Goal: Task Accomplishment & Management: Use online tool/utility

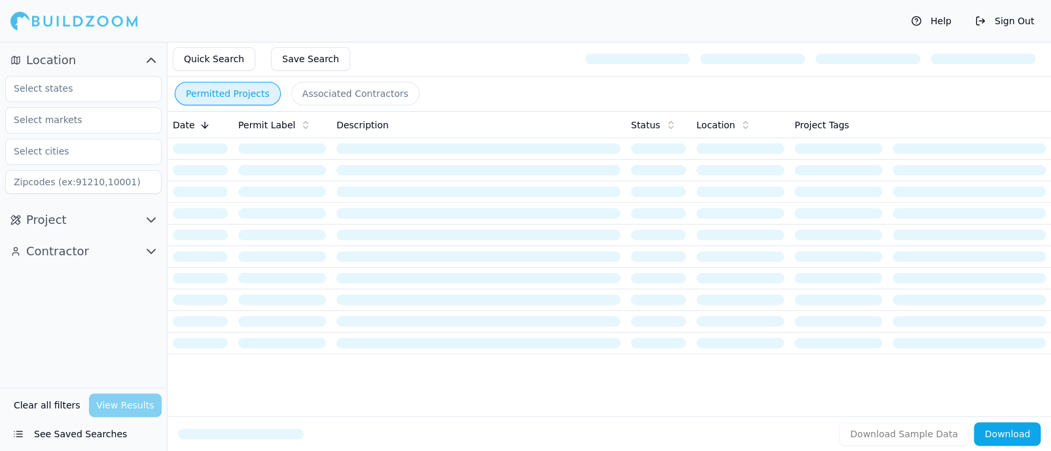
click at [47, 402] on button "Clear all filters" at bounding box center [46, 405] width 73 height 24
click at [44, 398] on button "Clear all filters" at bounding box center [46, 405] width 73 height 24
click at [86, 88] on input "text" at bounding box center [75, 89] width 139 height 24
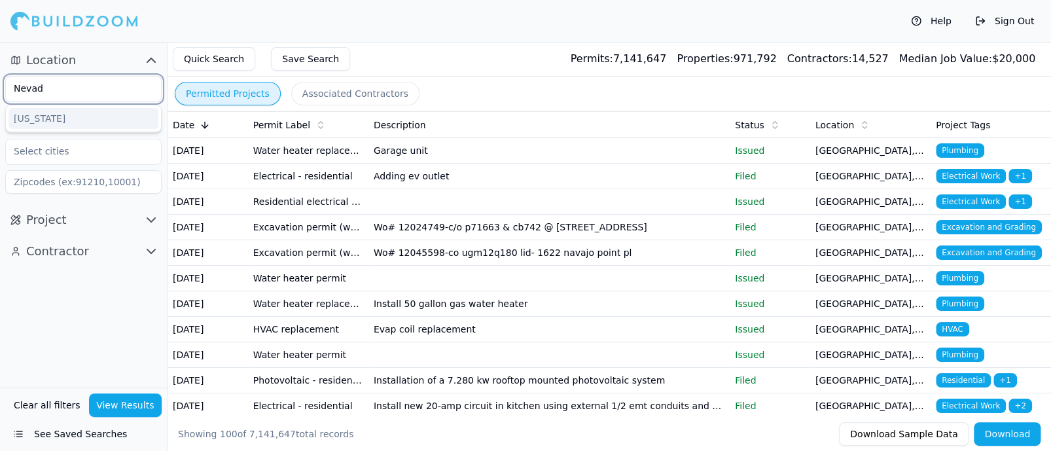
type input "[US_STATE]"
click at [43, 124] on div "[US_STATE]" at bounding box center [84, 118] width 150 height 21
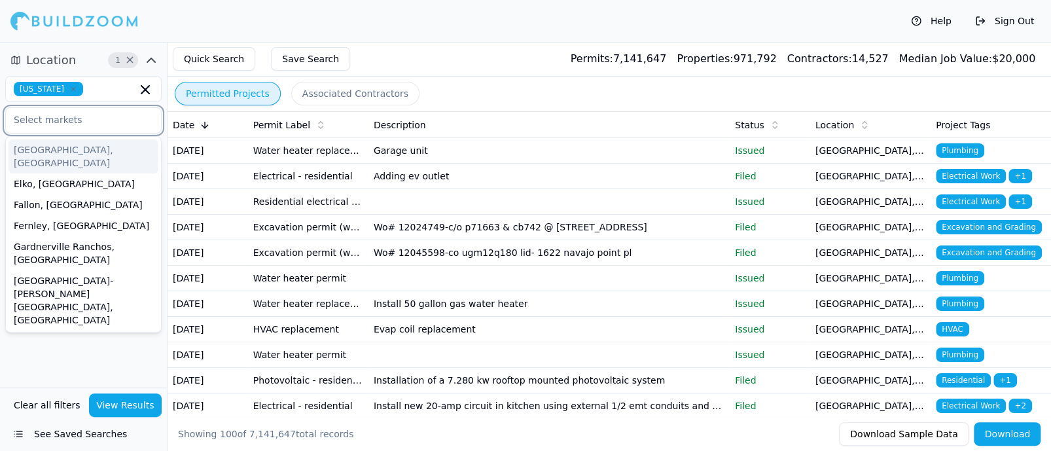
click at [77, 125] on input "text" at bounding box center [75, 120] width 139 height 24
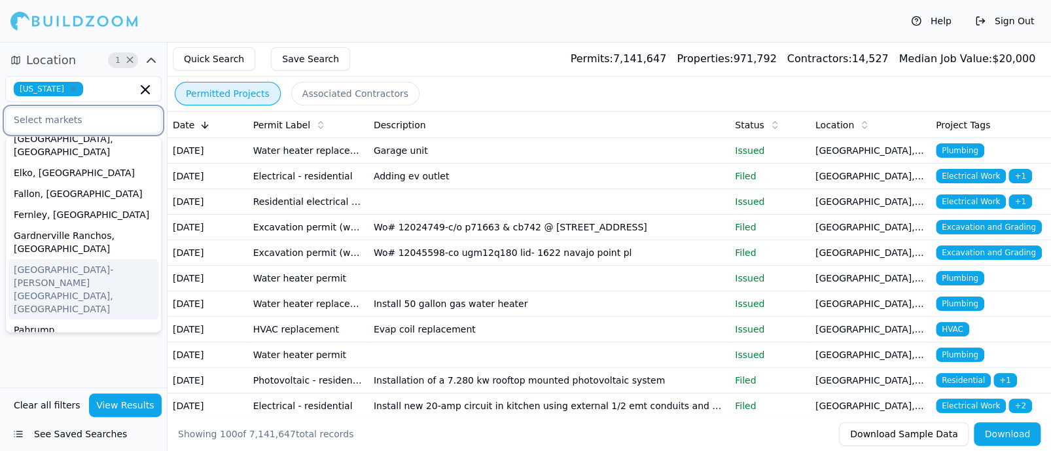
click at [99, 259] on div "Las Vegas-Henderson-Paradise, NV" at bounding box center [84, 289] width 150 height 60
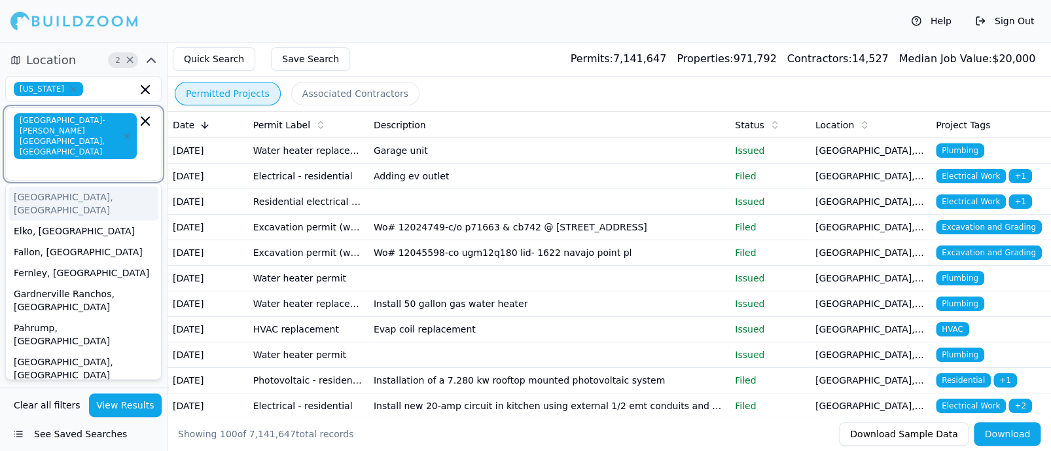
click at [147, 118] on icon "button" at bounding box center [145, 121] width 16 height 16
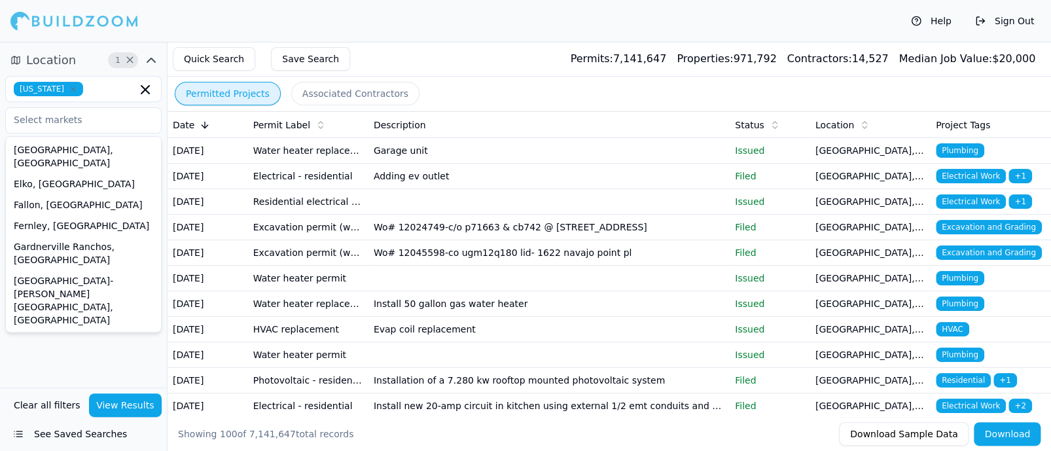
click at [97, 350] on div "Location 1 × Nevada Carson City, NV Elko, NV Fallon, NV Fernley, NV Gardnervill…" at bounding box center [83, 214] width 167 height 345
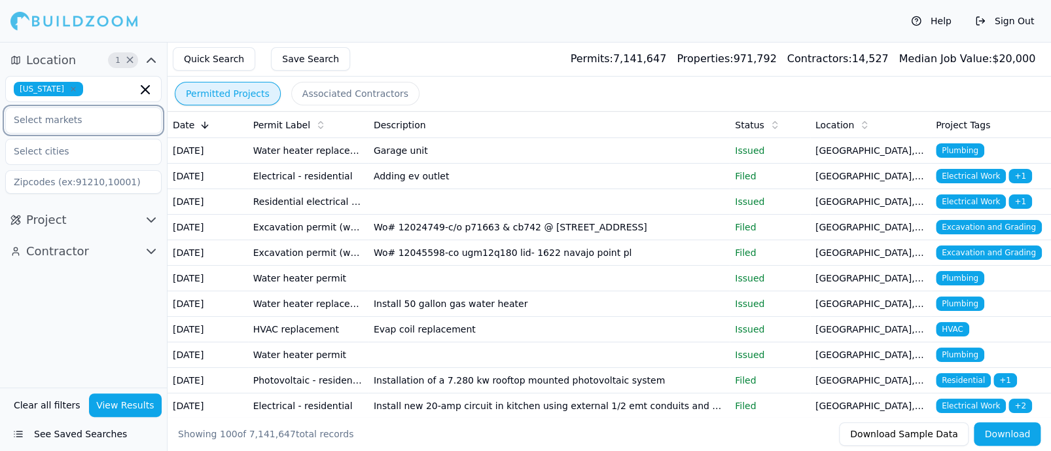
click at [96, 129] on input "text" at bounding box center [75, 120] width 139 height 24
click at [101, 83] on input "text" at bounding box center [112, 89] width 48 height 14
click at [147, 223] on icon "button" at bounding box center [151, 220] width 16 height 16
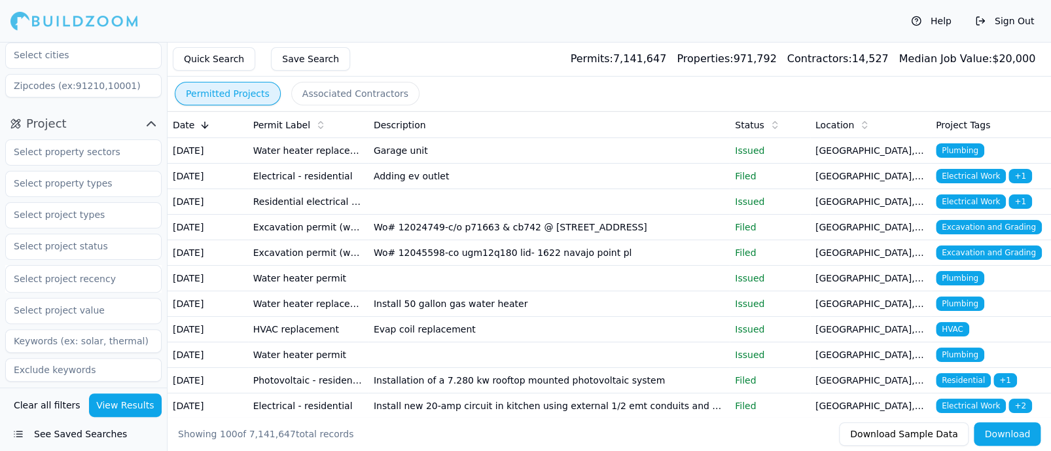
scroll to position [119, 0]
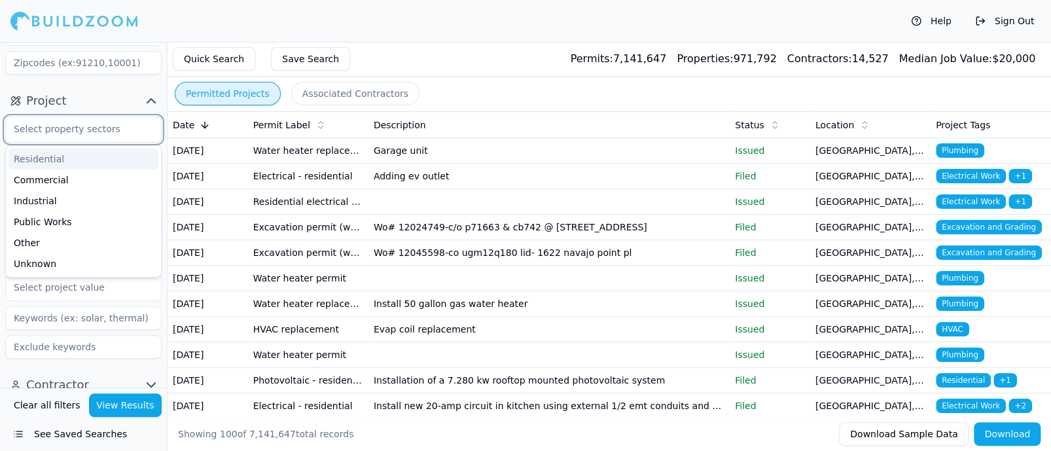
click at [74, 127] on input "text" at bounding box center [75, 129] width 139 height 24
click at [56, 158] on div "Residential" at bounding box center [84, 158] width 150 height 21
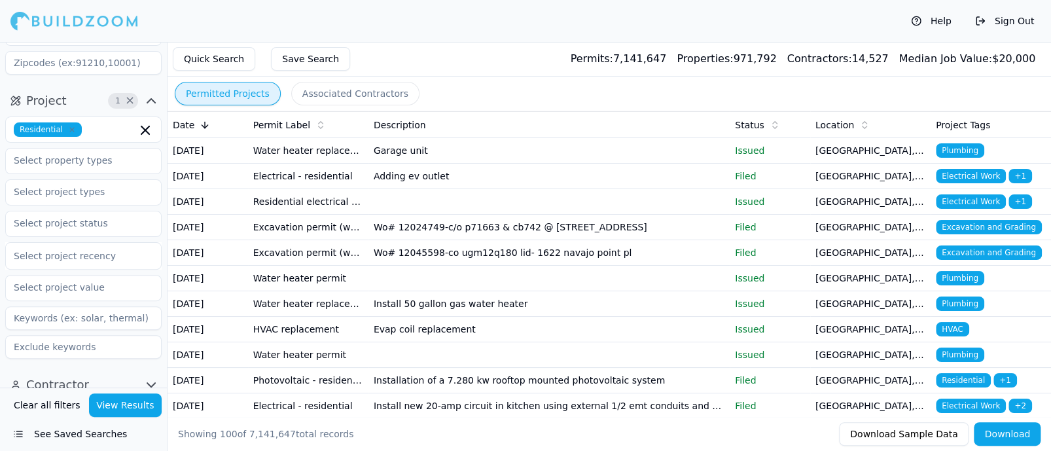
click at [84, 92] on button "Project 1 ×" at bounding box center [83, 100] width 156 height 21
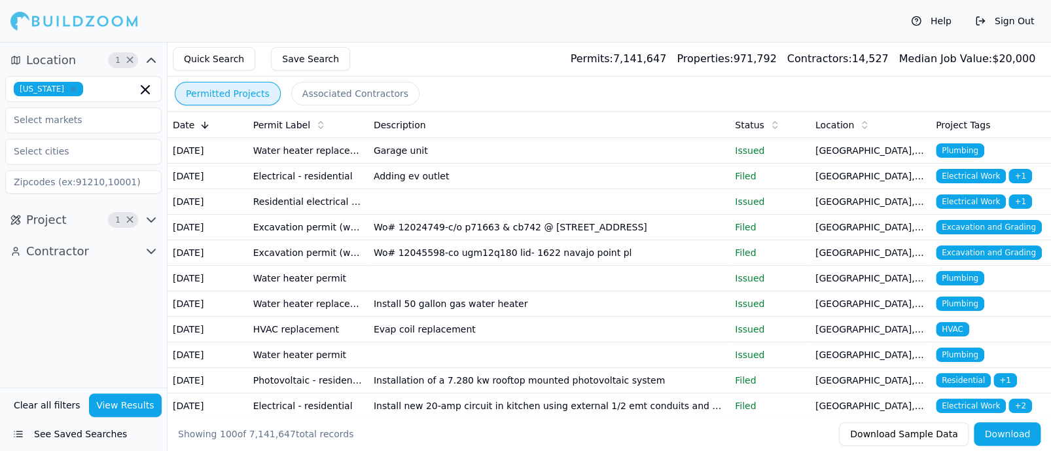
click at [57, 225] on span "Project" at bounding box center [46, 220] width 41 height 18
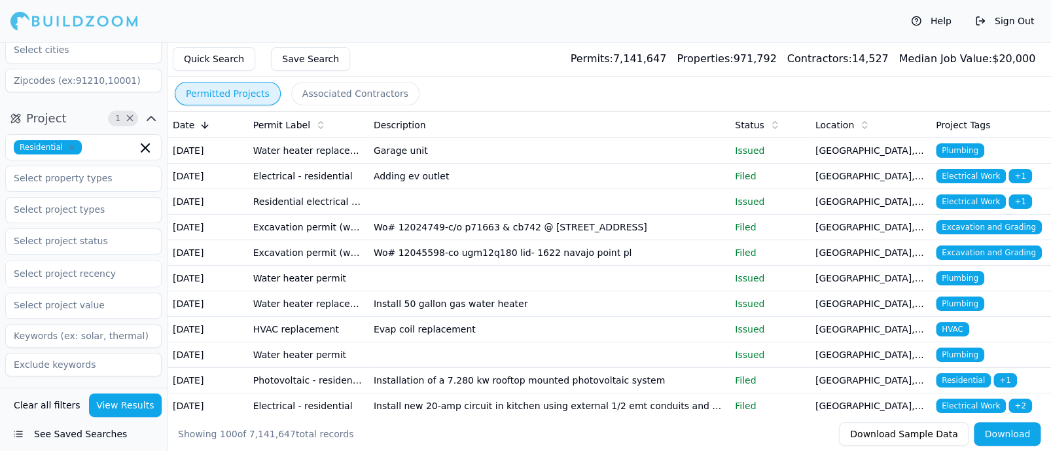
scroll to position [100, 0]
click at [71, 214] on input "text" at bounding box center [75, 211] width 139 height 24
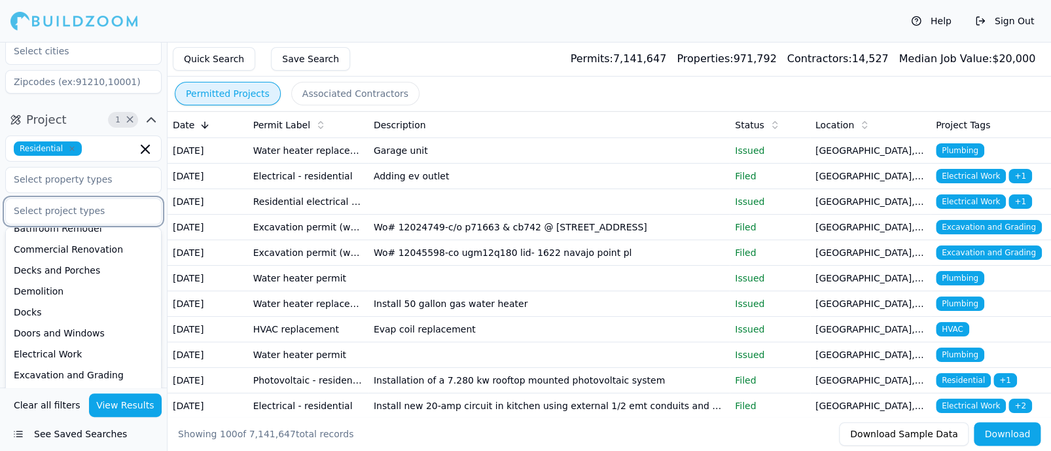
scroll to position [0, 0]
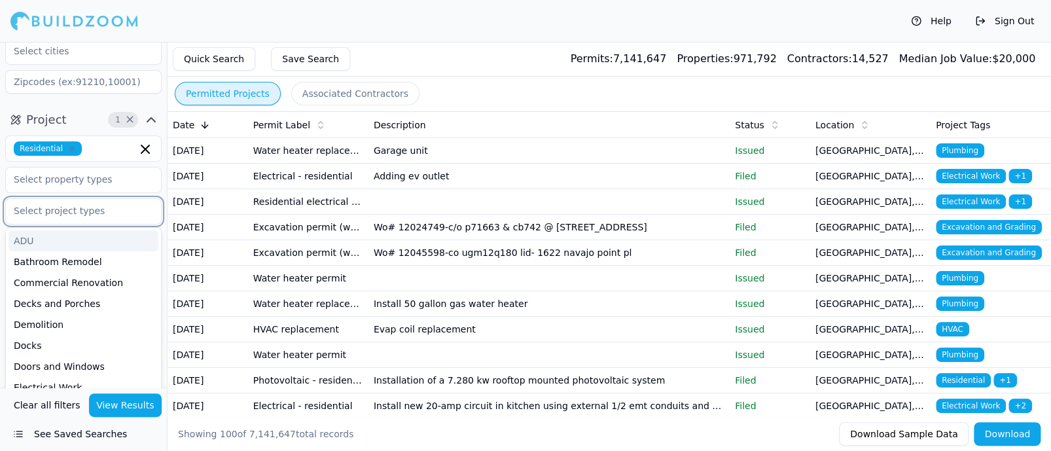
click at [33, 240] on div "ADU" at bounding box center [84, 240] width 150 height 21
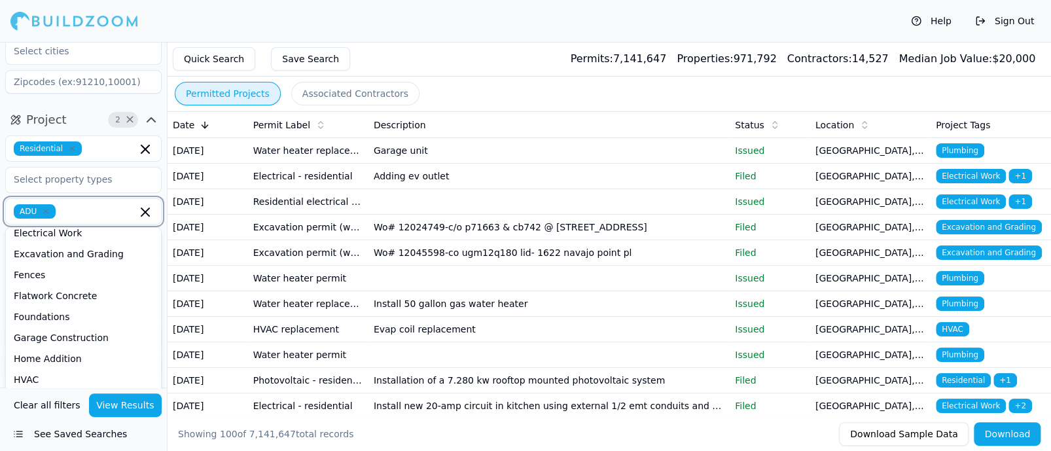
scroll to position [149, 0]
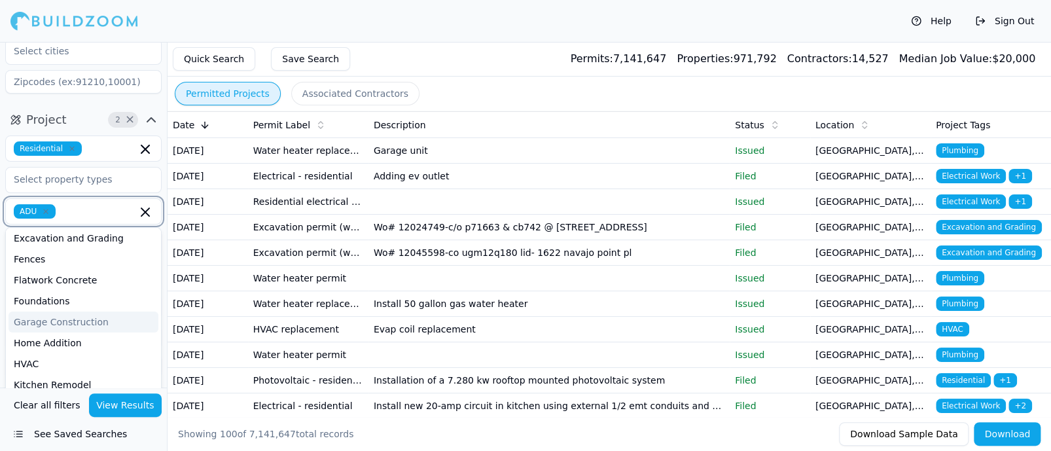
click at [60, 326] on div "Garage Construction" at bounding box center [84, 321] width 150 height 21
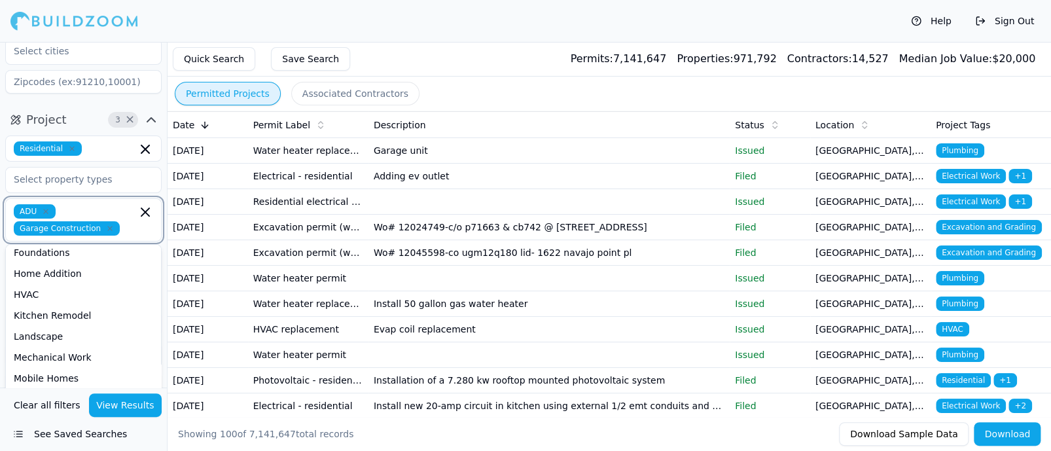
scroll to position [212, 0]
click at [58, 273] on div "Home Addition" at bounding box center [84, 276] width 150 height 21
click at [27, 298] on div "HVAC" at bounding box center [84, 293] width 150 height 21
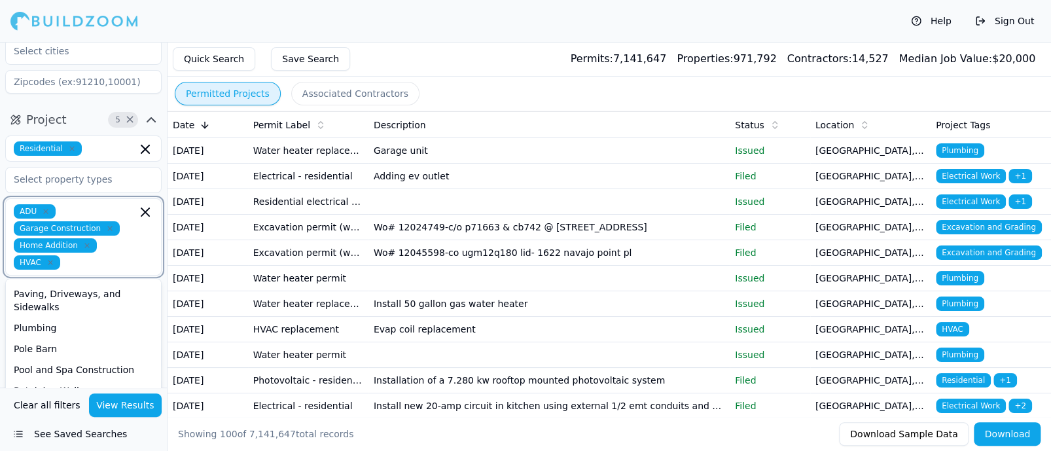
scroll to position [293, 0]
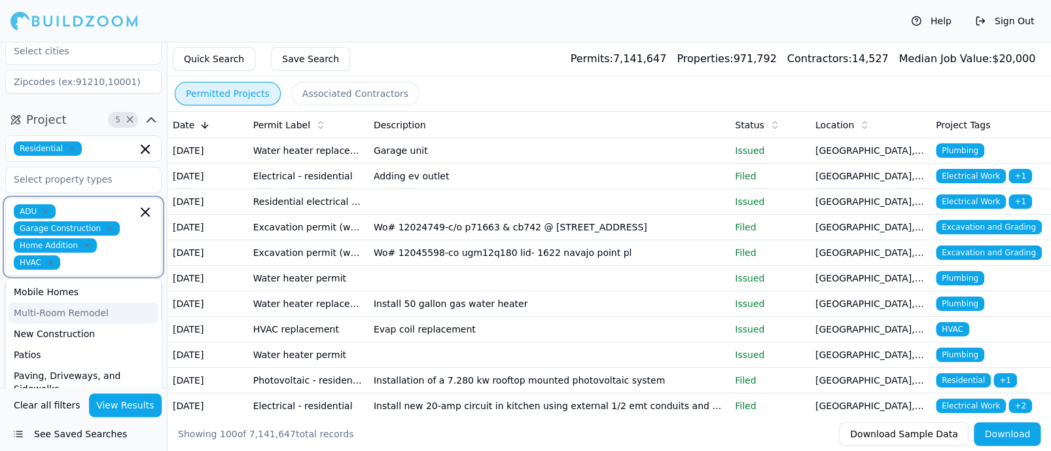
click at [45, 315] on div "Multi-Room Remodel" at bounding box center [84, 312] width 150 height 21
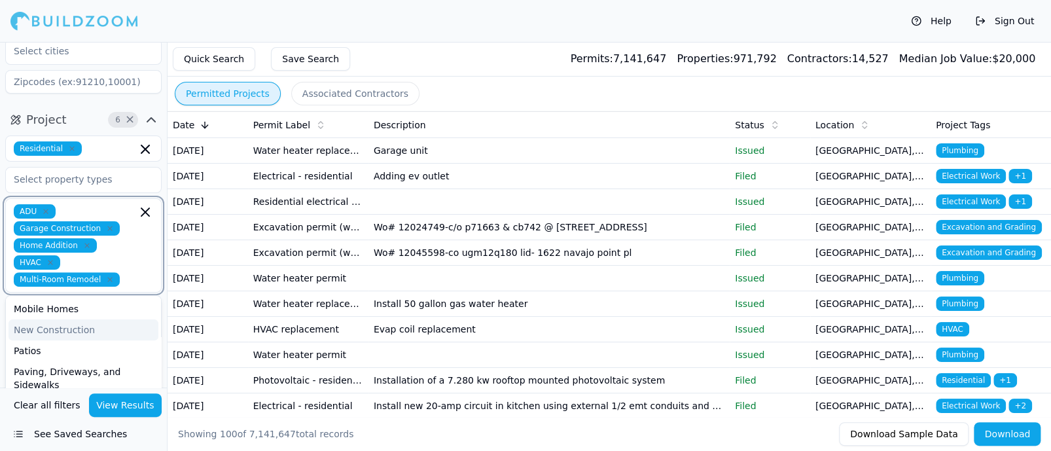
click at [63, 328] on div "New Construction" at bounding box center [84, 329] width 150 height 21
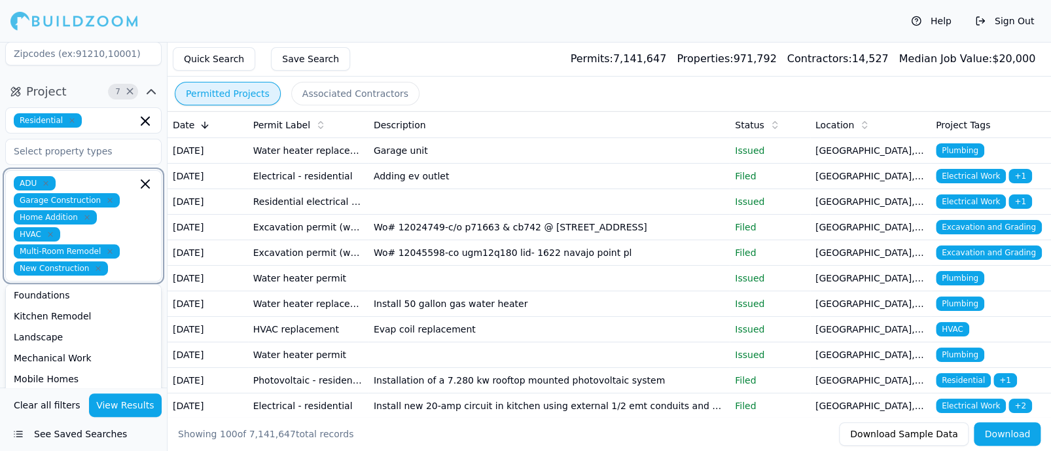
scroll to position [149, 0]
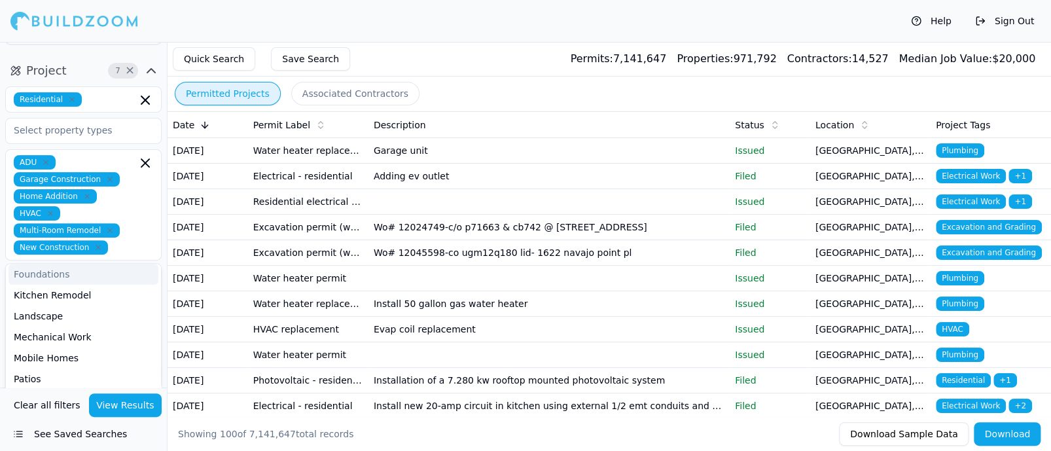
click at [74, 67] on button "Project 7 ×" at bounding box center [83, 70] width 156 height 21
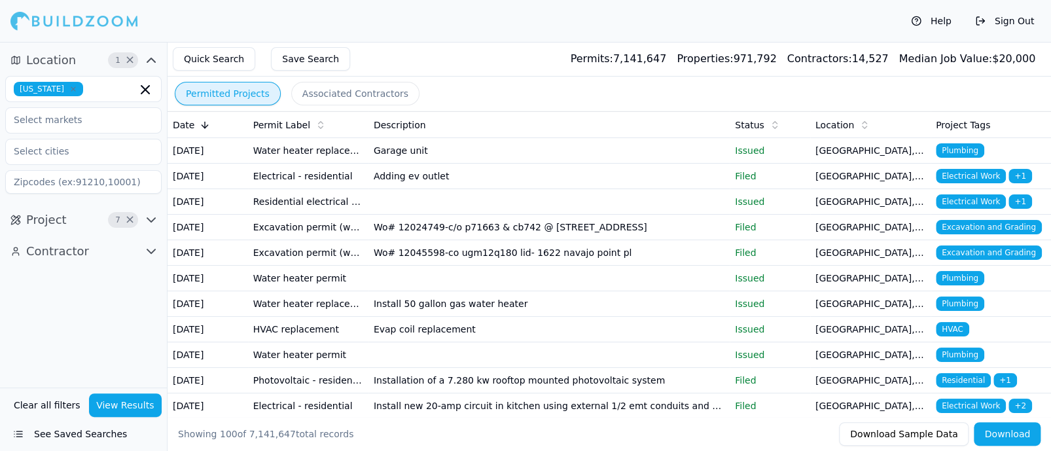
scroll to position [0, 0]
click at [150, 217] on icon "button" at bounding box center [151, 220] width 16 height 16
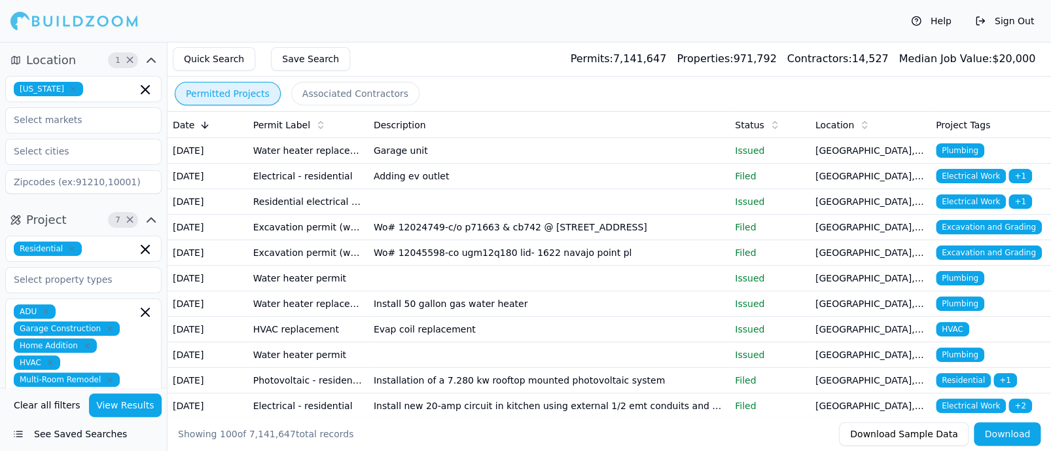
click at [84, 220] on button "Project 7 ×" at bounding box center [83, 219] width 156 height 21
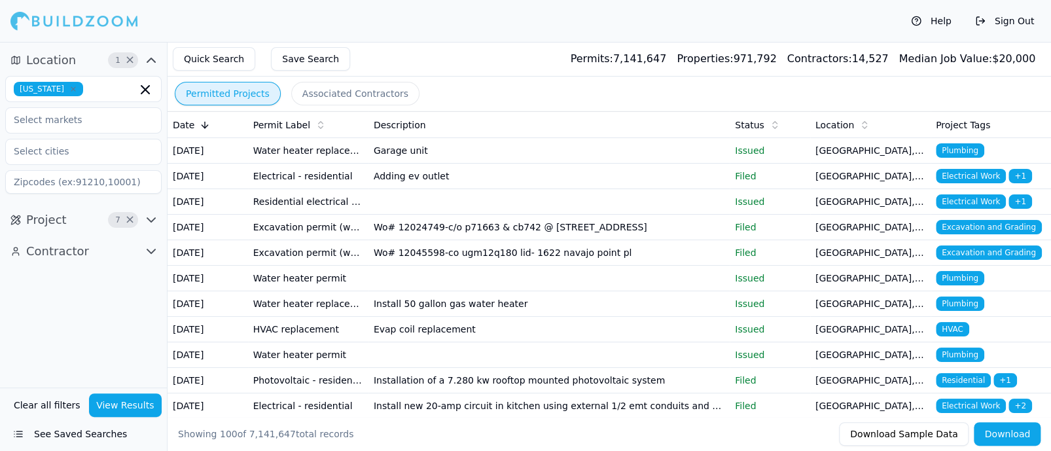
click at [84, 220] on button "Project 7 ×" at bounding box center [83, 219] width 156 height 21
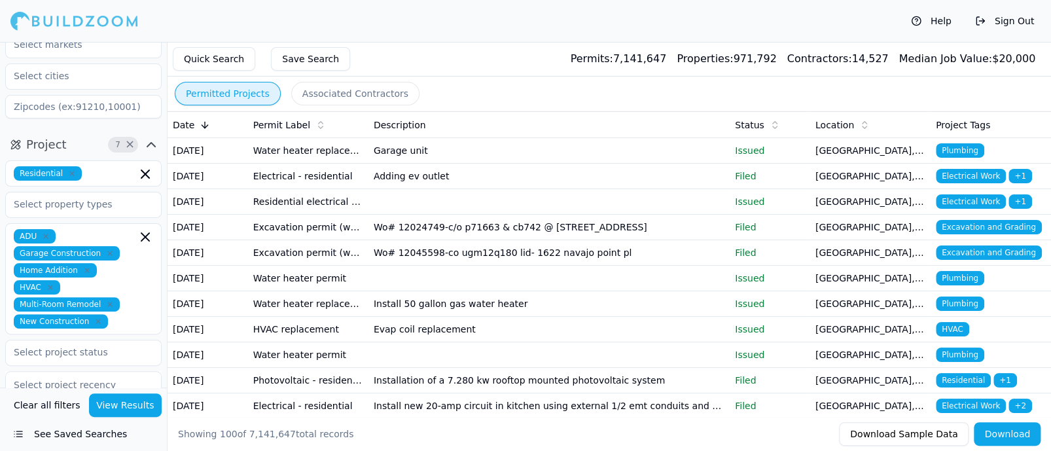
scroll to position [164, 0]
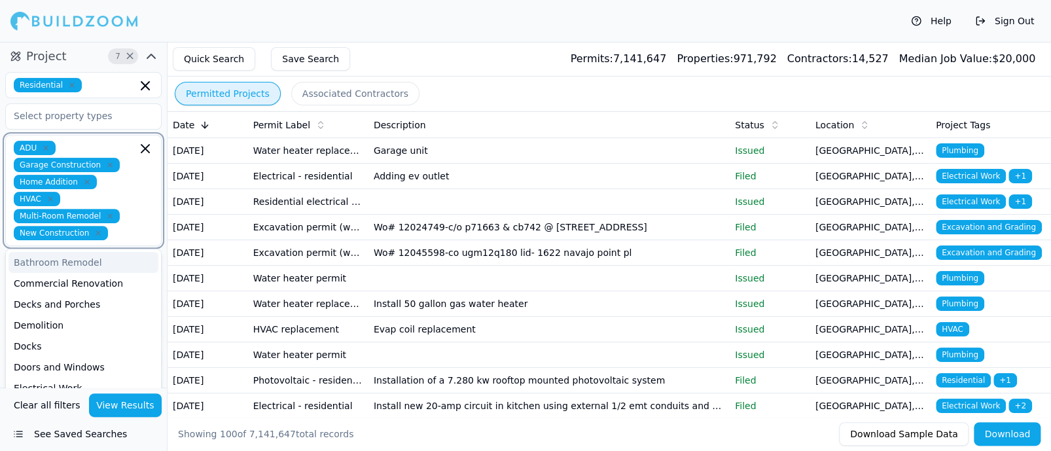
click at [126, 230] on input "text" at bounding box center [125, 233] width 24 height 14
click at [129, 228] on input "text" at bounding box center [125, 233] width 24 height 14
click at [92, 147] on div "ADU Garage Construction Home Addition HVAC Multi-Room Remodel New Construction" at bounding box center [83, 190] width 139 height 99
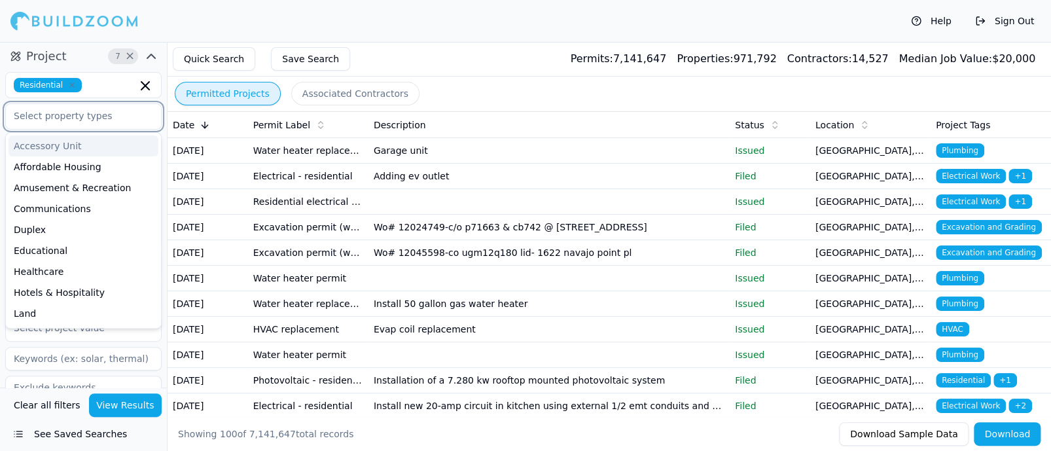
click at [94, 115] on input "text" at bounding box center [75, 116] width 139 height 24
click at [68, 355] on input at bounding box center [83, 359] width 156 height 24
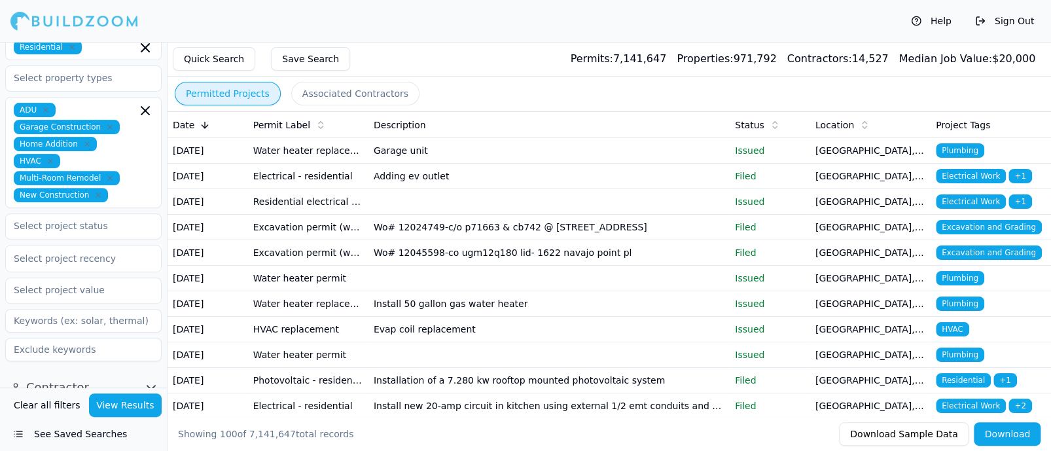
scroll to position [203, 0]
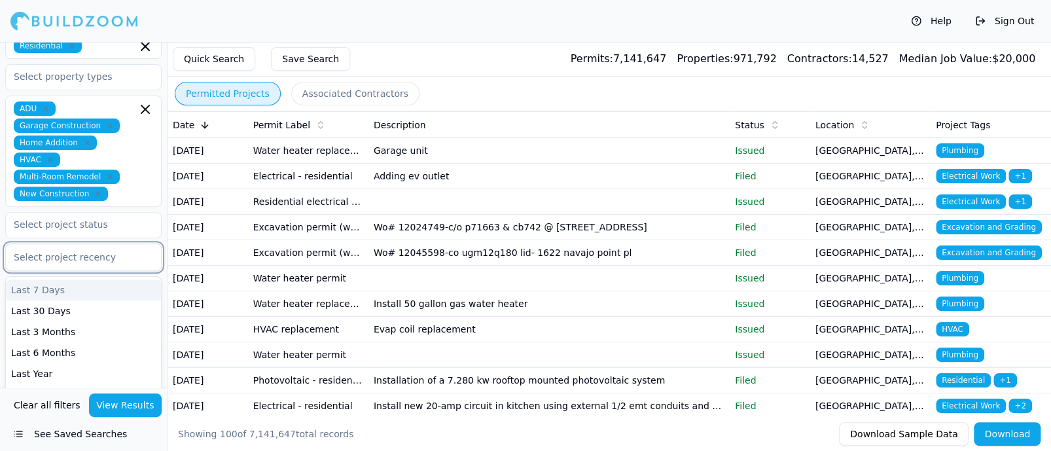
click at [69, 254] on div at bounding box center [83, 257] width 139 height 13
click at [35, 372] on div "Last Year" at bounding box center [83, 373] width 155 height 21
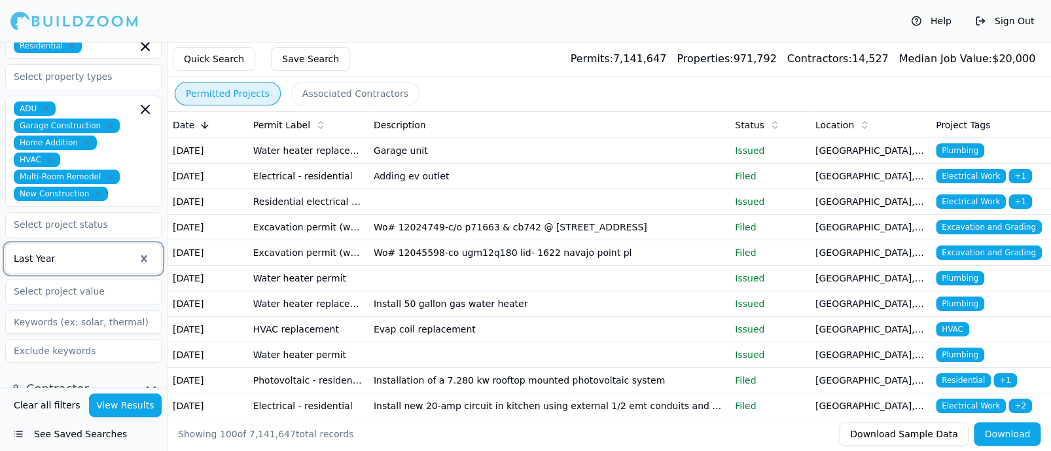
scroll to position [217, 0]
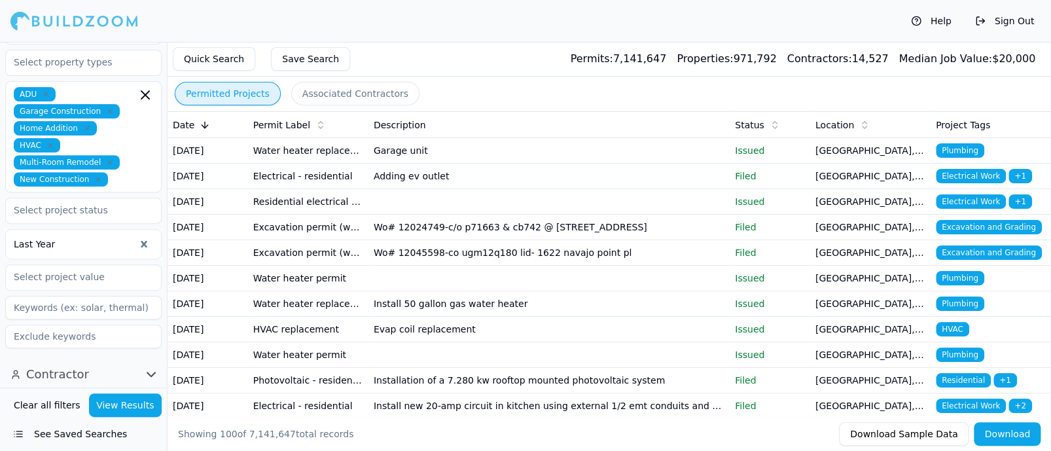
click at [150, 372] on icon "button" at bounding box center [151, 374] width 8 height 4
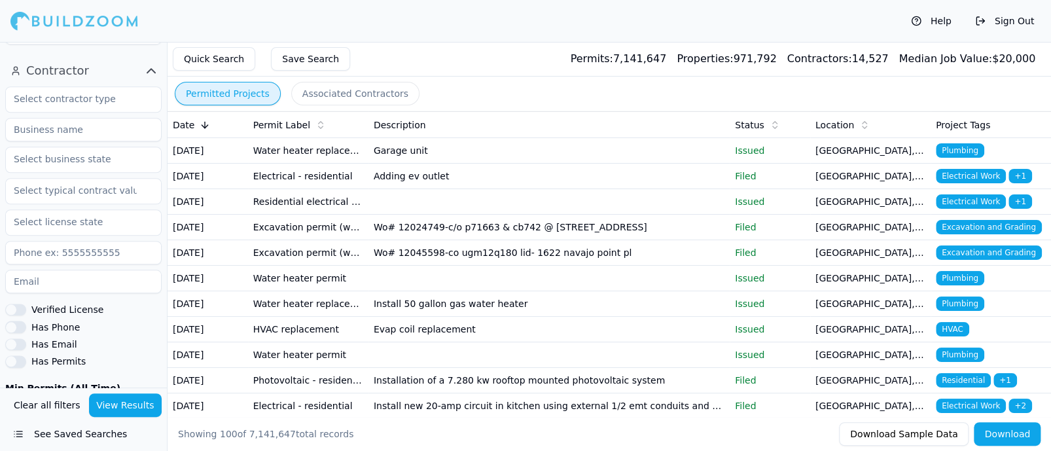
scroll to position [510, 0]
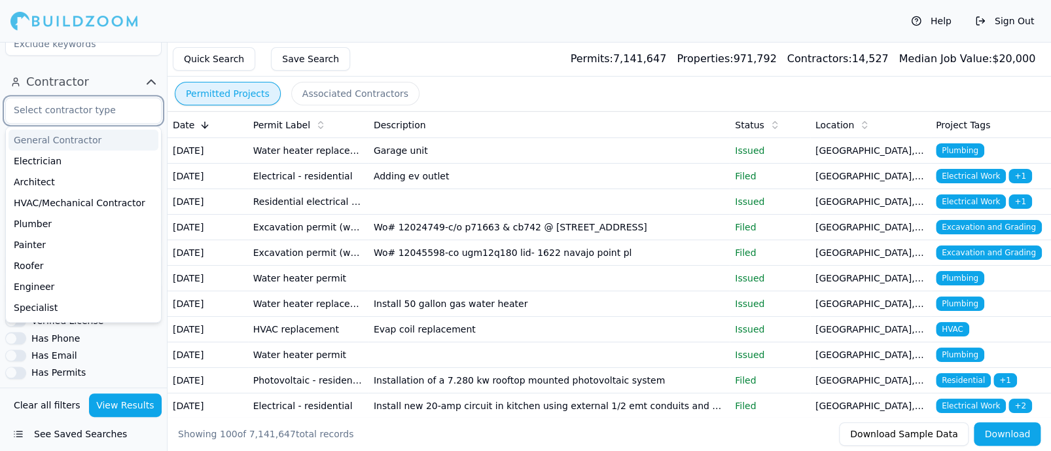
click at [81, 107] on input "text" at bounding box center [75, 110] width 139 height 24
click at [54, 141] on div "General Contractor" at bounding box center [84, 140] width 150 height 21
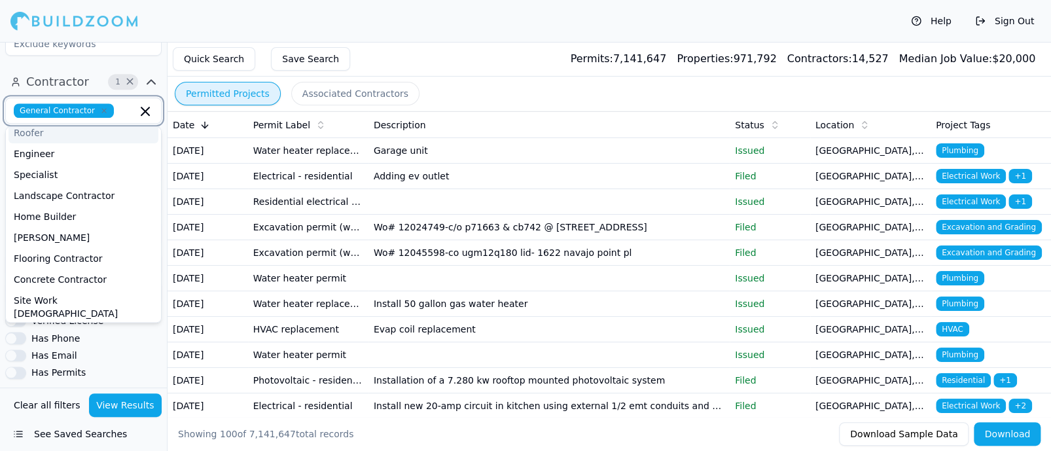
scroll to position [111, 0]
click at [46, 217] on div "Home Builder" at bounding box center [84, 217] width 150 height 21
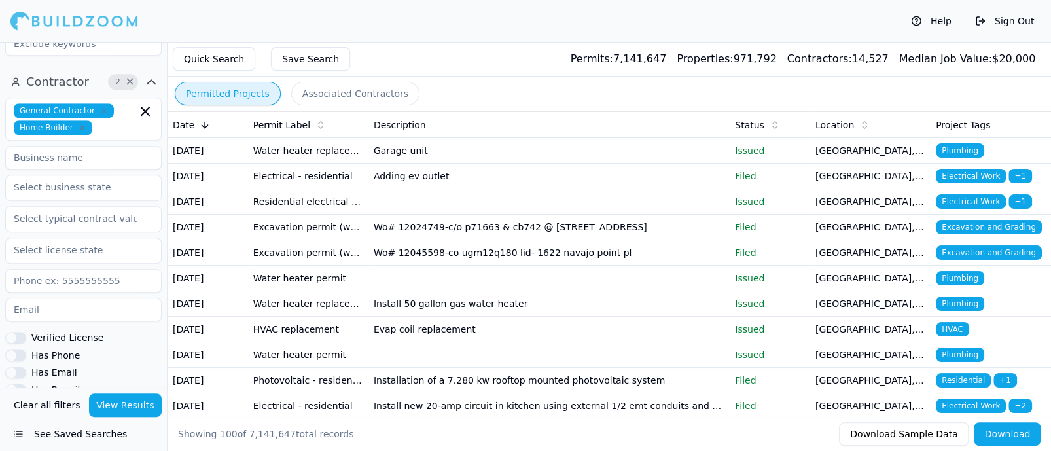
click at [87, 81] on button "Contractor 2 ×" at bounding box center [83, 81] width 156 height 21
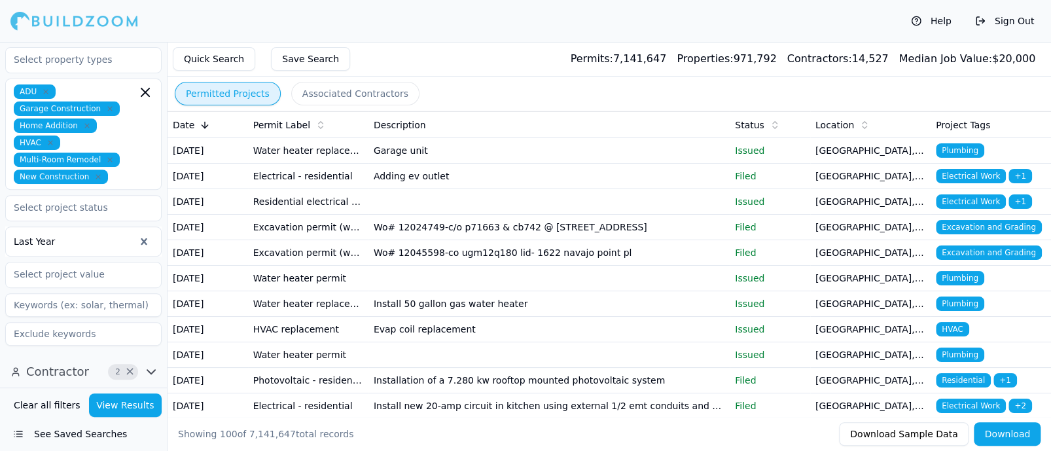
scroll to position [217, 0]
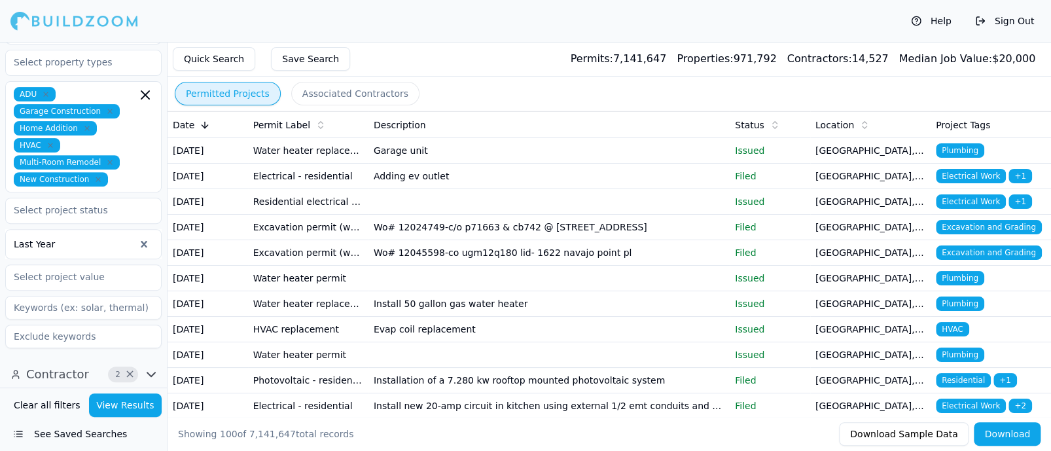
click at [126, 409] on button "View Results" at bounding box center [125, 405] width 73 height 24
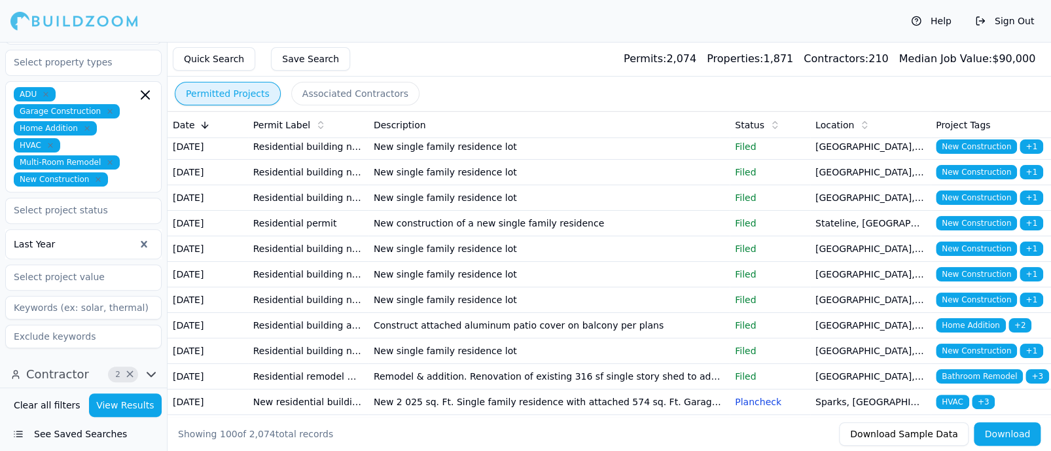
scroll to position [17, 0]
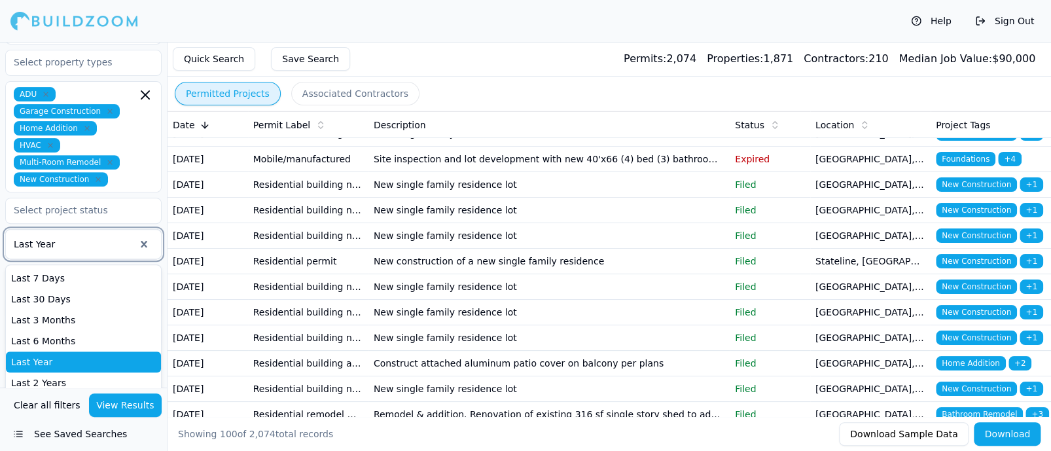
click at [67, 240] on div at bounding box center [74, 243] width 121 height 13
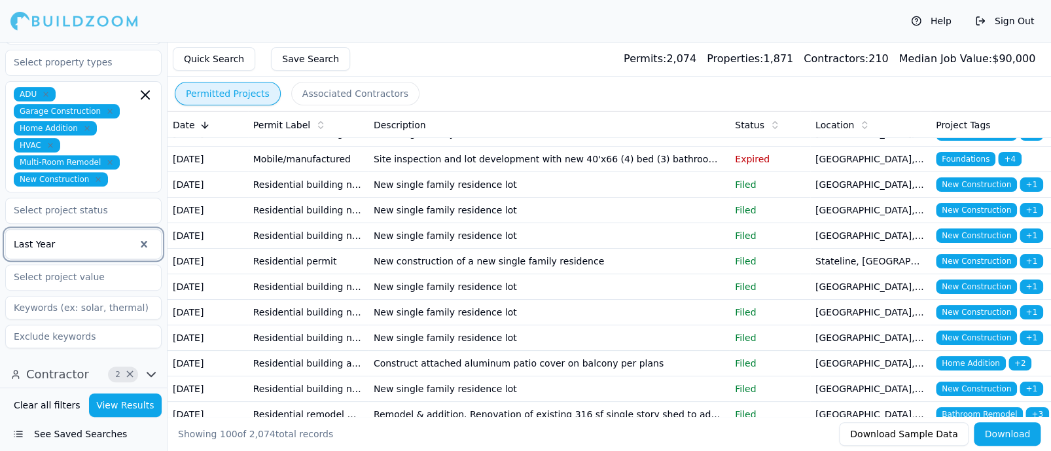
click at [67, 240] on div at bounding box center [74, 243] width 121 height 13
click at [297, 60] on button "Save Search" at bounding box center [310, 59] width 79 height 24
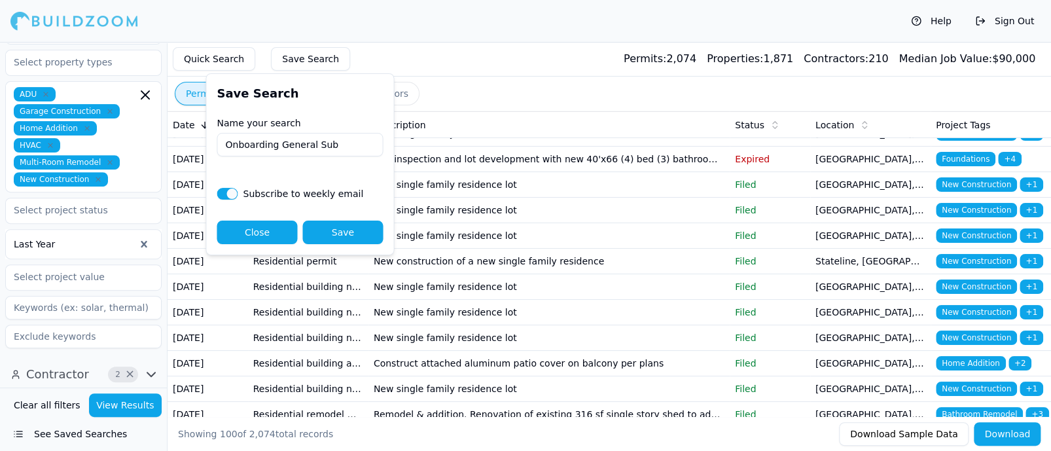
click at [225, 143] on input "Onboarding General Sub" at bounding box center [300, 145] width 166 height 24
click at [278, 144] on input "Onboarding General Sub" at bounding box center [300, 145] width 166 height 24
click at [279, 143] on input "Onboarding SampleGeneral Sub" at bounding box center [300, 145] width 166 height 24
click at [309, 146] on input "Onboarding SampleGeneral Sub" at bounding box center [300, 145] width 166 height 24
click at [372, 147] on input "Onboarding Sample General Sub" at bounding box center [300, 145] width 166 height 24
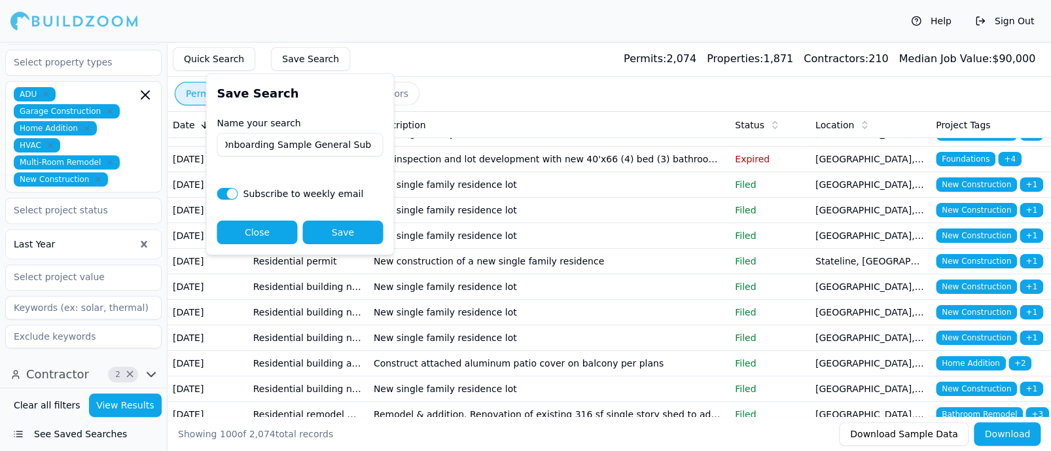
scroll to position [0, 8]
type input "Onboarding Sample General Sub Leads"
click at [351, 238] on button "Save" at bounding box center [342, 232] width 80 height 24
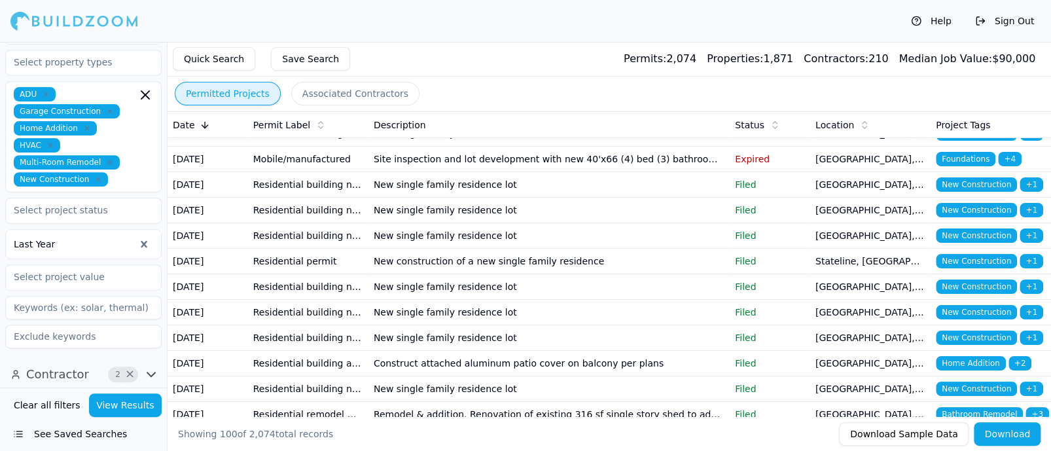
click at [75, 435] on button "See Saved Searches" at bounding box center [83, 434] width 156 height 24
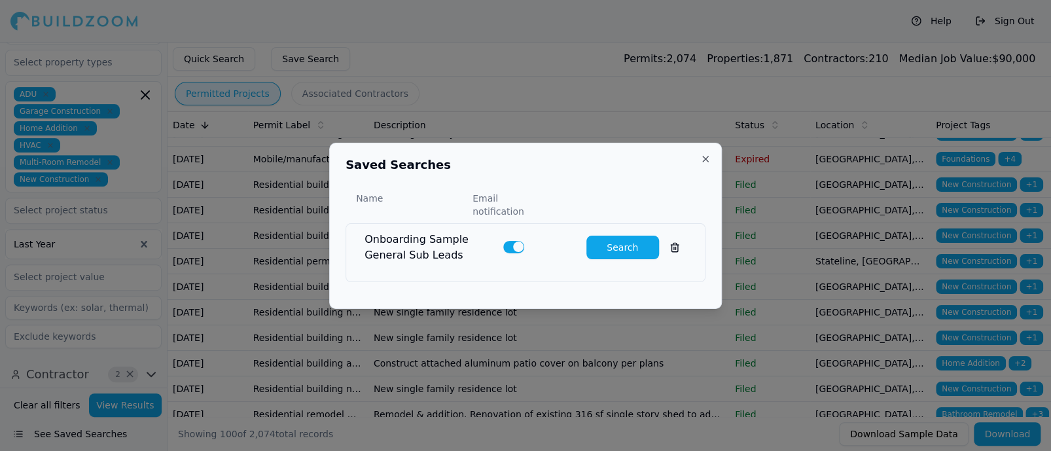
click at [506, 241] on button "button" at bounding box center [513, 247] width 21 height 12
click at [705, 163] on button "Close" at bounding box center [705, 159] width 10 height 10
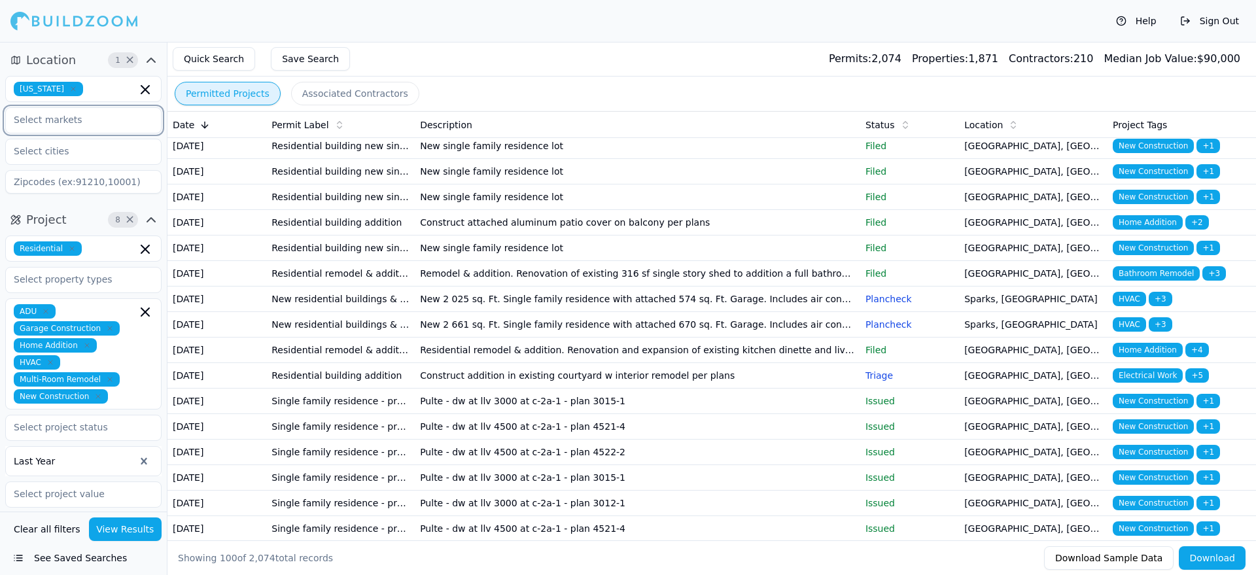
click at [97, 118] on input "text" at bounding box center [75, 120] width 139 height 24
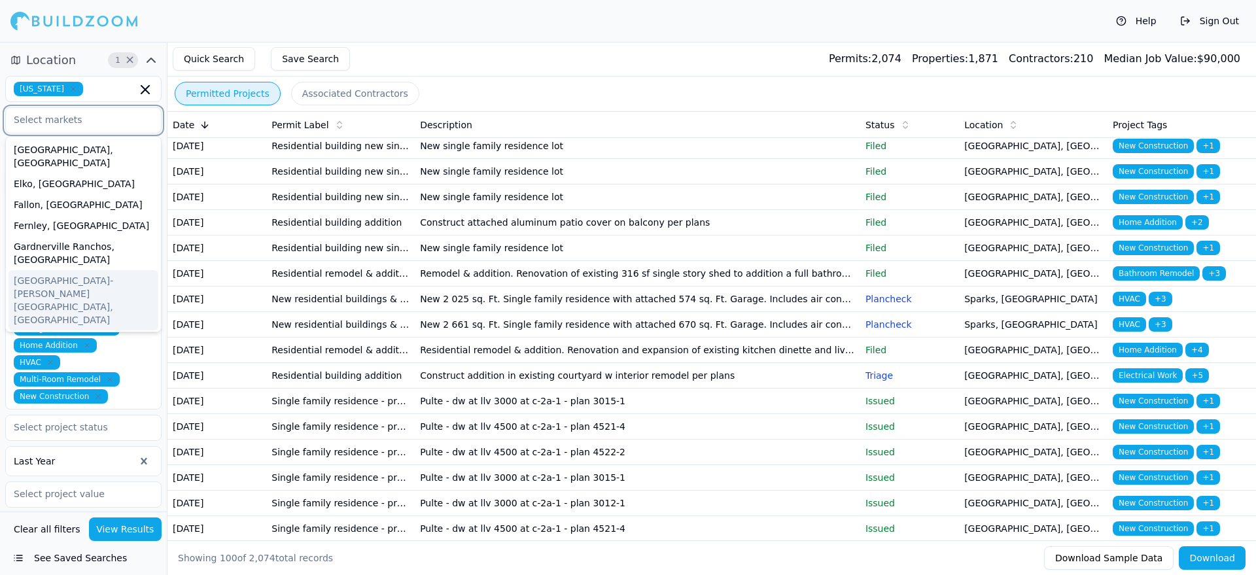
click at [61, 270] on div "Las Vegas-Henderson-Paradise, NV" at bounding box center [84, 300] width 150 height 60
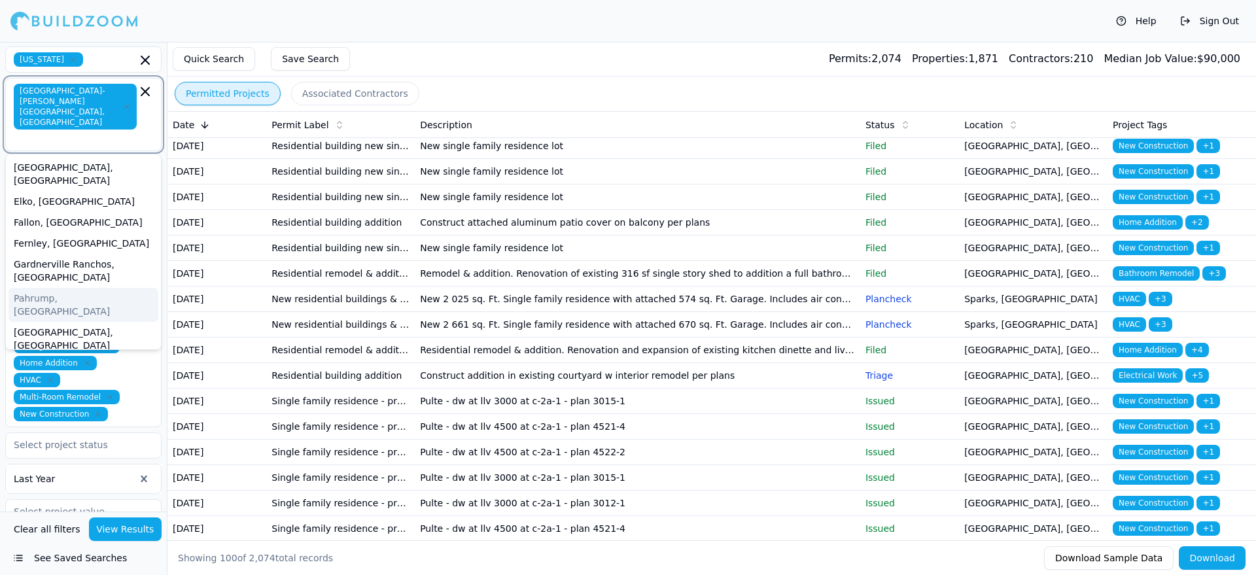
scroll to position [27, 0]
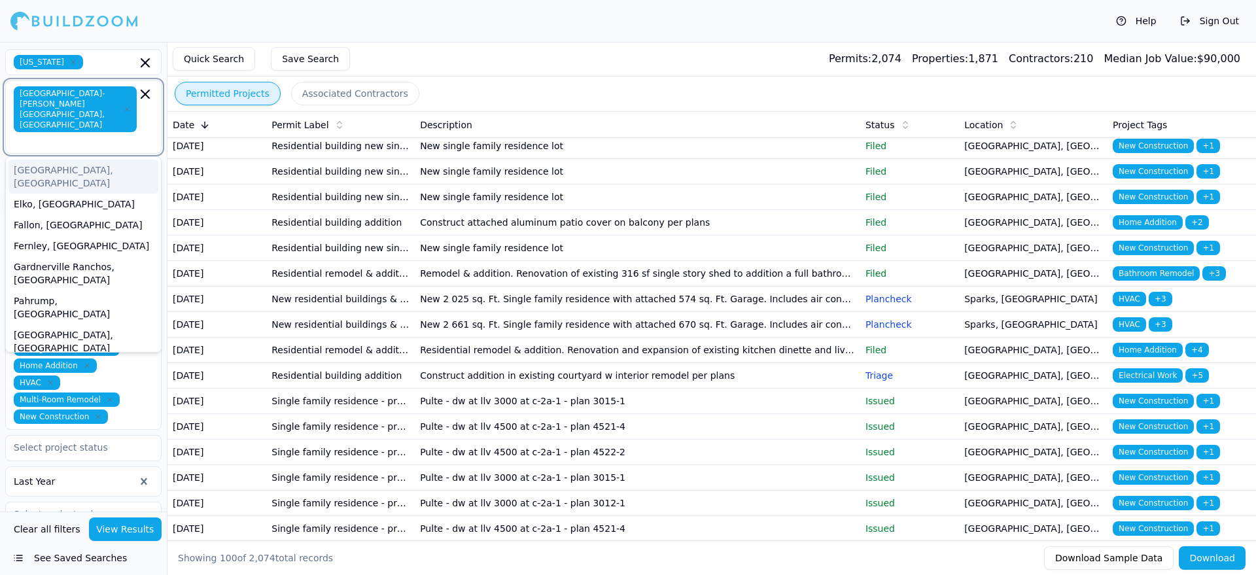
click at [69, 135] on input "text" at bounding box center [76, 141] width 120 height 13
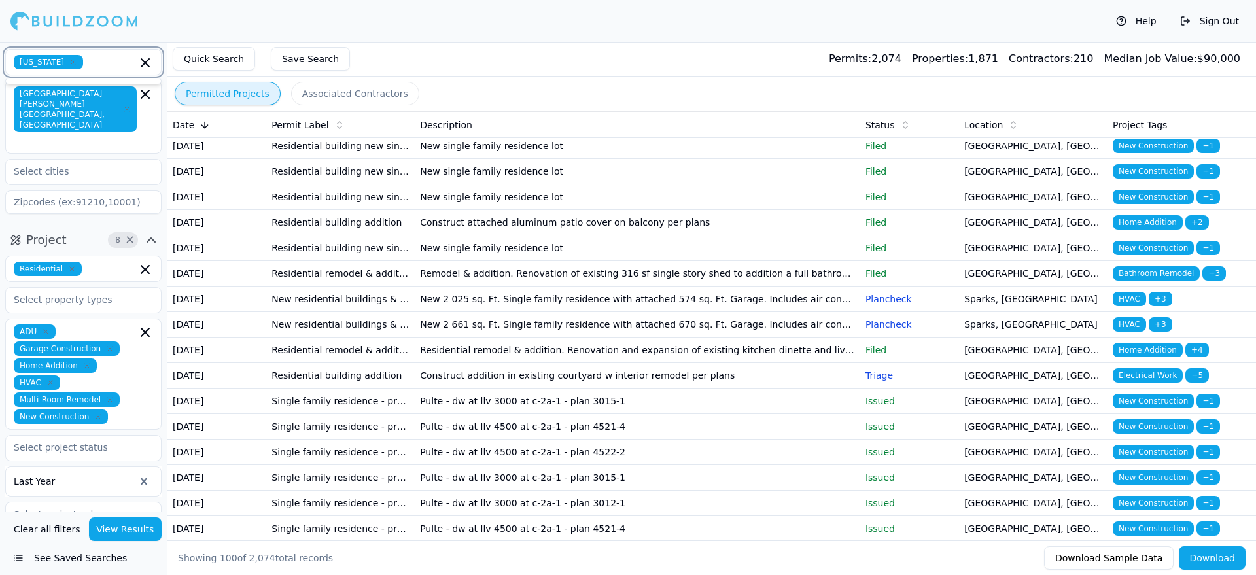
click at [99, 66] on input "text" at bounding box center [112, 62] width 48 height 14
click at [84, 160] on input "text" at bounding box center [75, 172] width 139 height 24
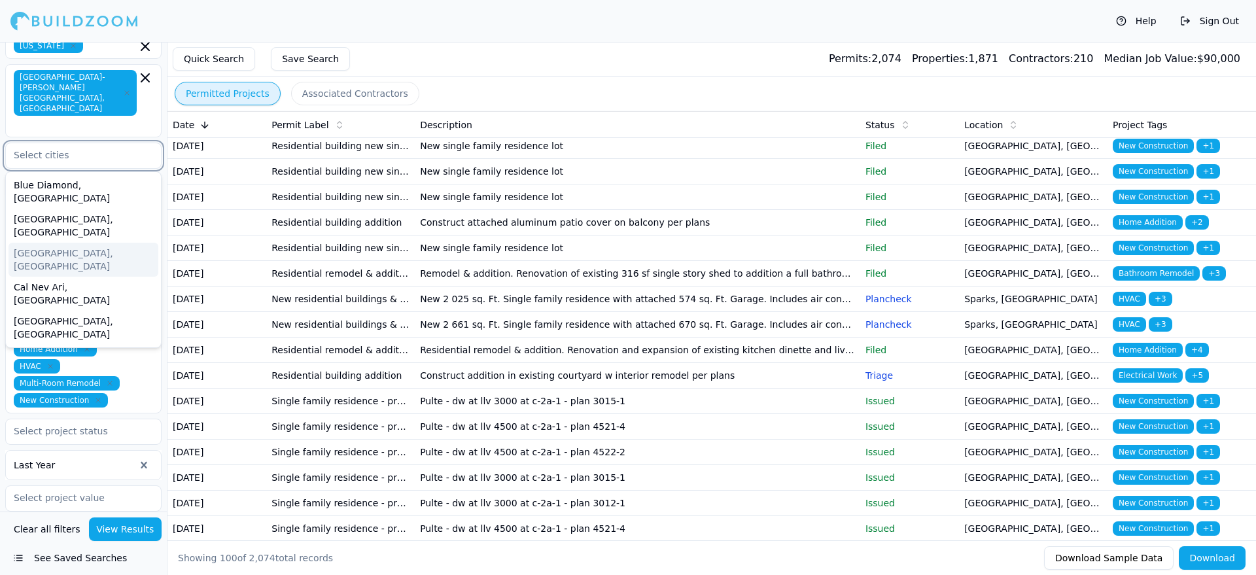
scroll to position [42, 0]
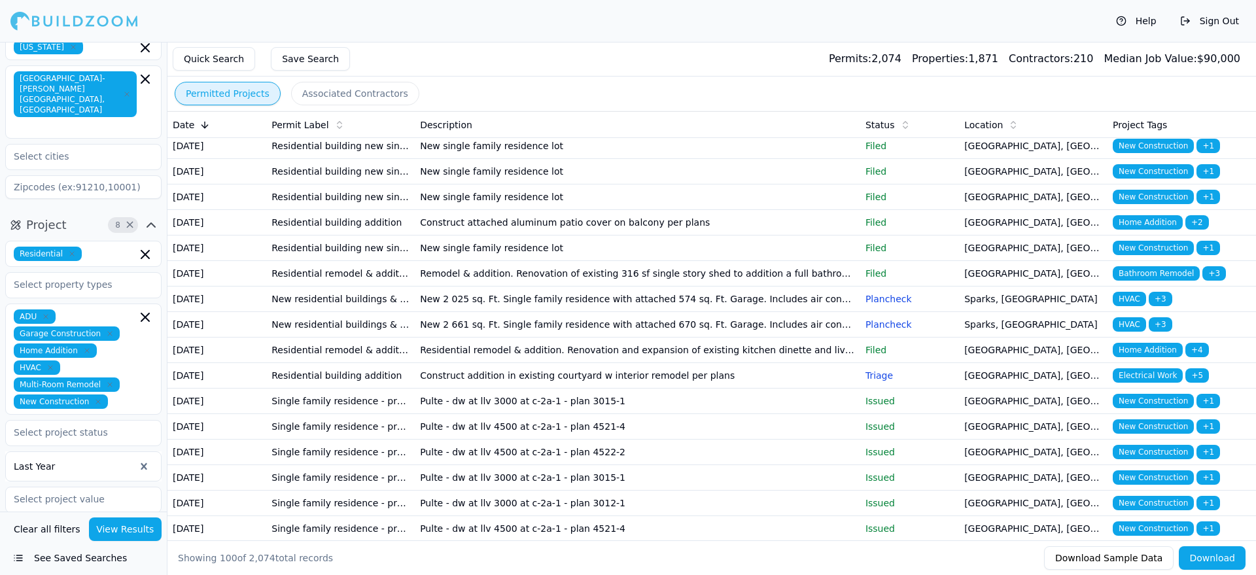
click at [78, 122] on div "Nevada Las Vegas-Henderson-Paradise, NV" at bounding box center [83, 116] width 156 height 165
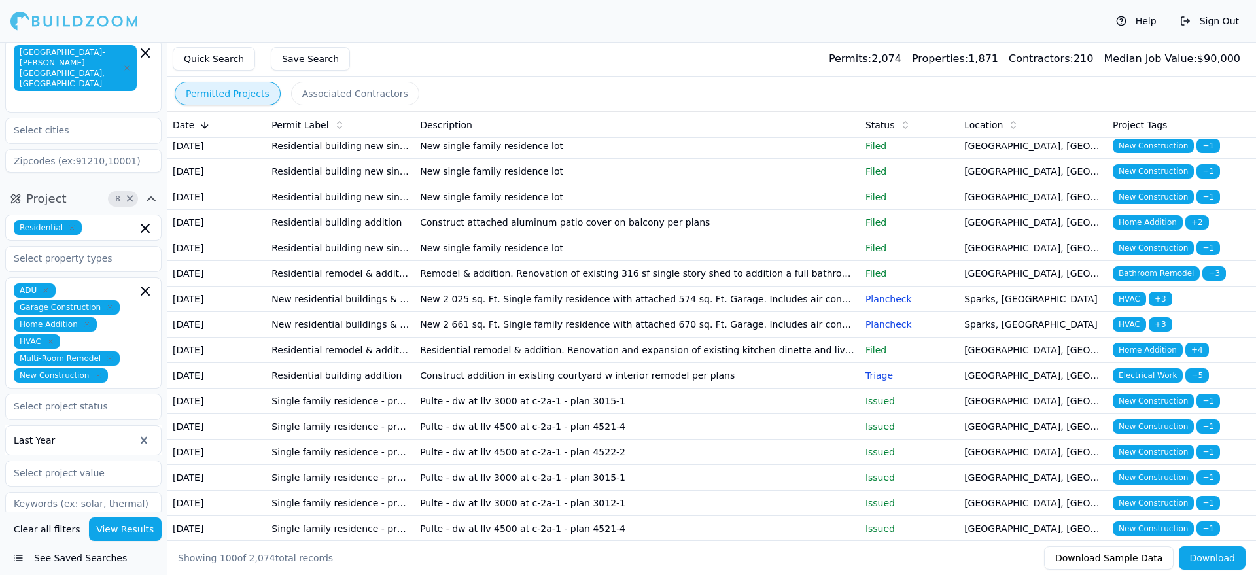
click at [90, 149] on input at bounding box center [83, 161] width 156 height 24
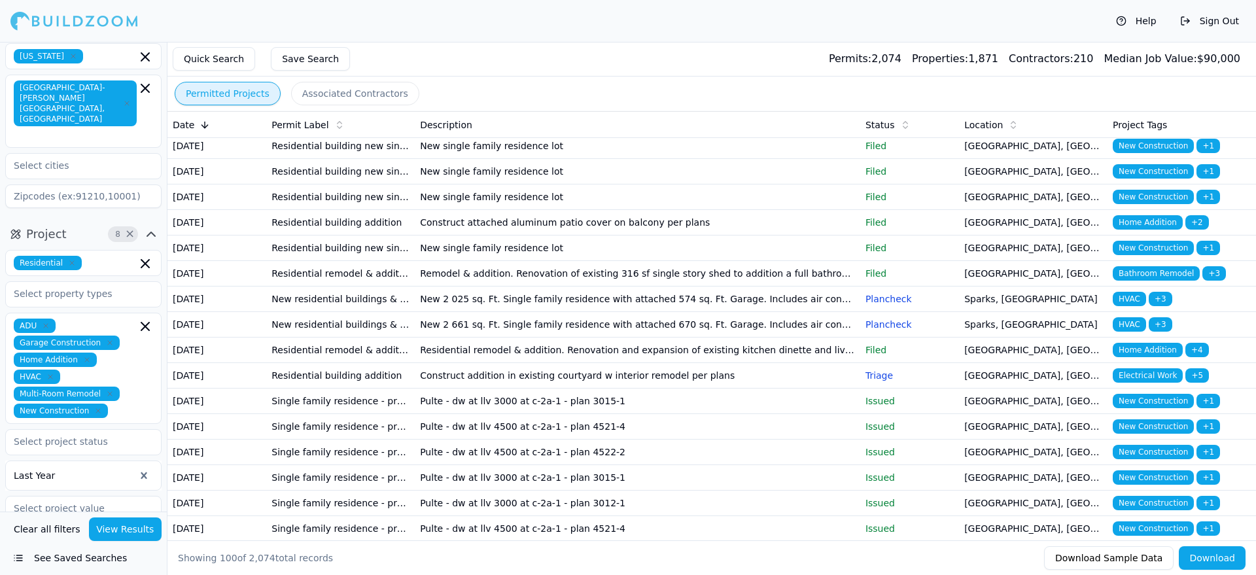
scroll to position [32, 0]
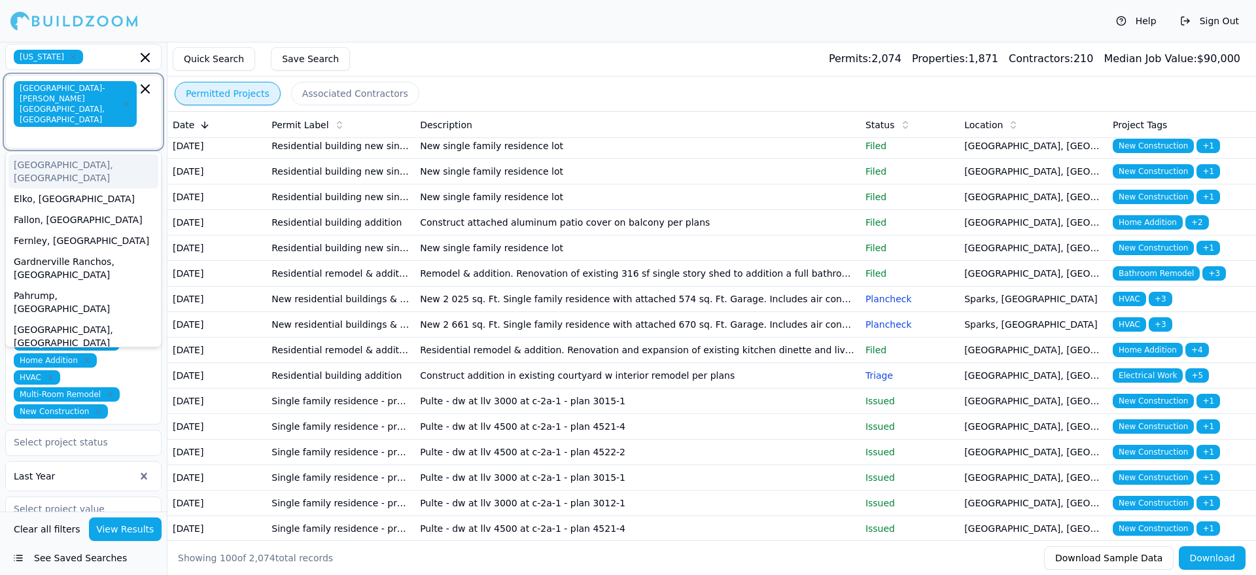
click at [92, 130] on input "text" at bounding box center [76, 136] width 120 height 13
click at [80, 130] on input "text" at bounding box center [76, 136] width 120 height 13
click at [103, 56] on input "text" at bounding box center [112, 57] width 48 height 14
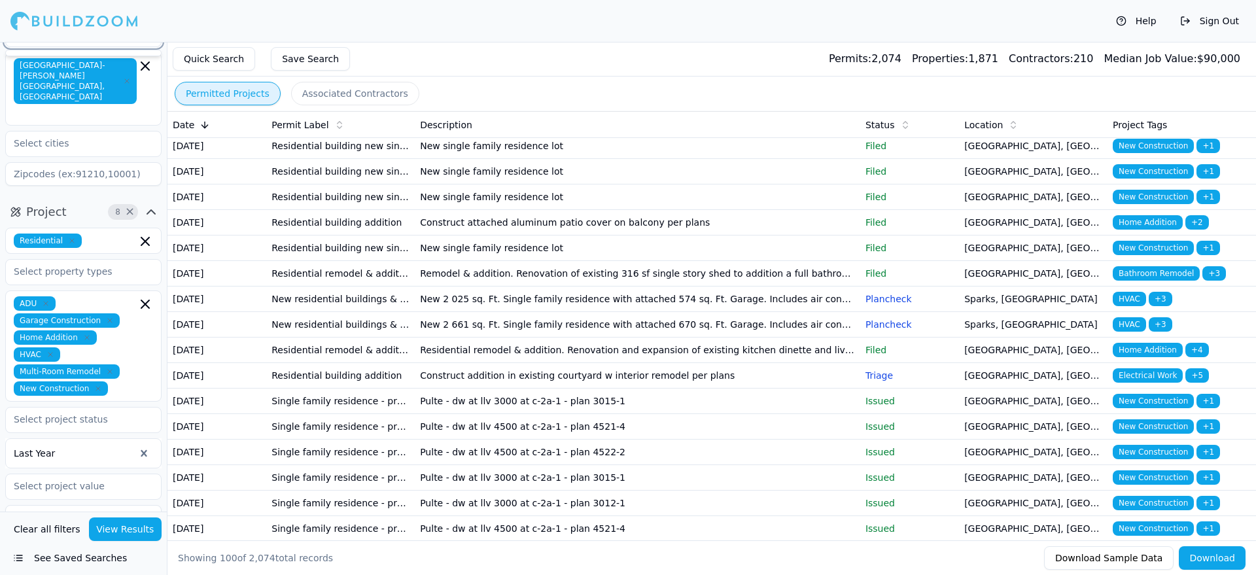
scroll to position [122, 0]
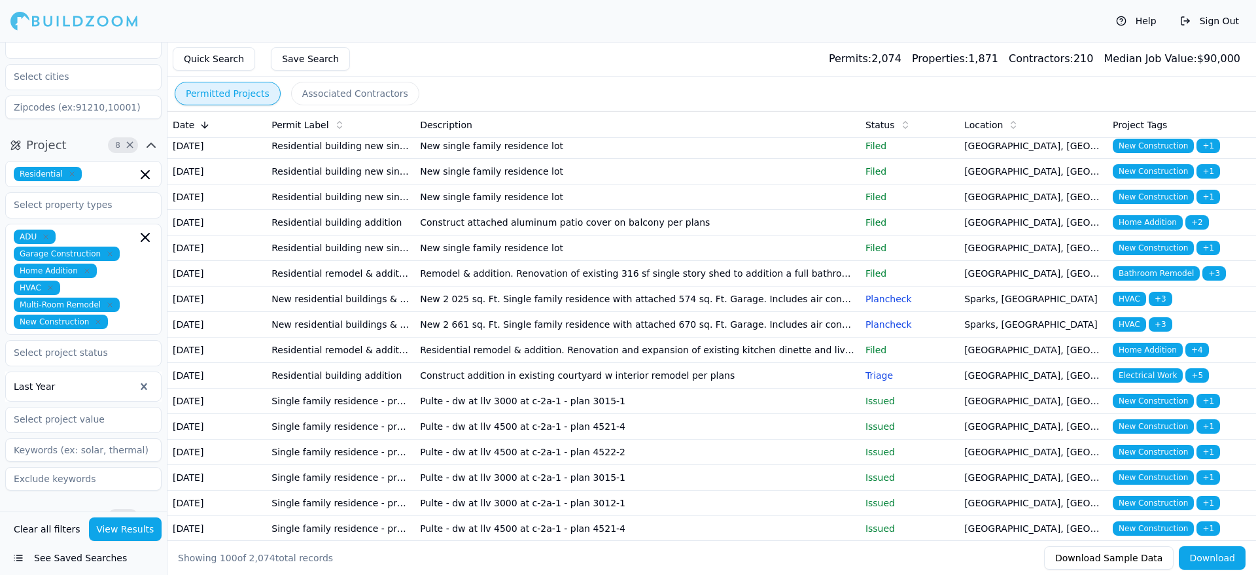
click at [76, 380] on div at bounding box center [74, 386] width 121 height 13
click at [720, 99] on div "Permitted Projects Associated Contractors" at bounding box center [711, 94] width 1088 height 34
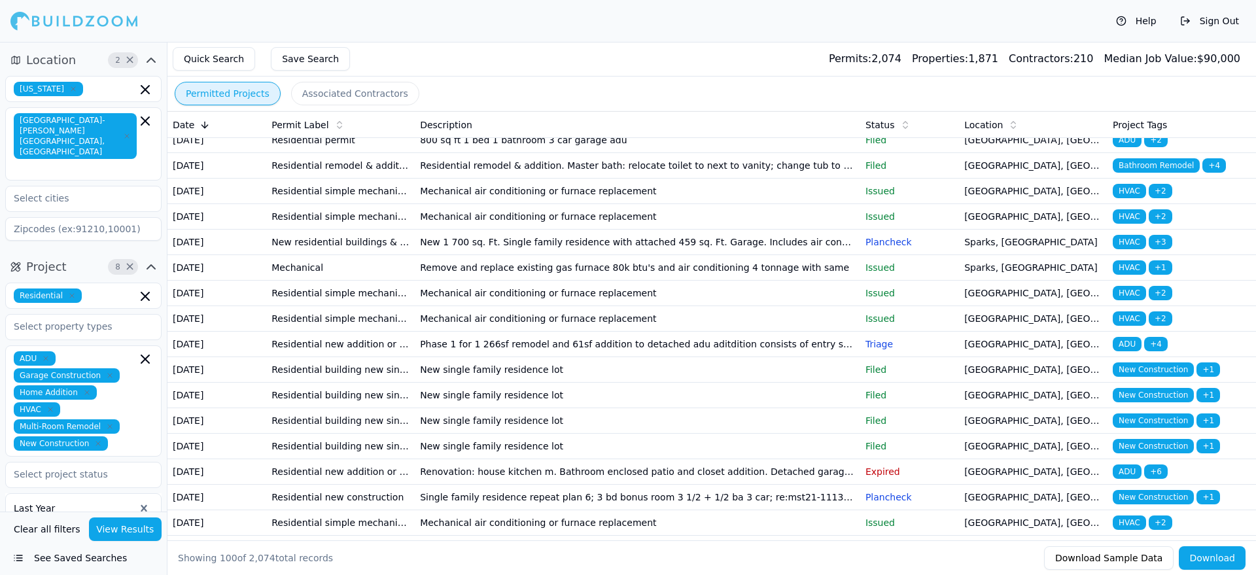
scroll to position [84, 0]
